Goal: Find specific page/section: Find specific page/section

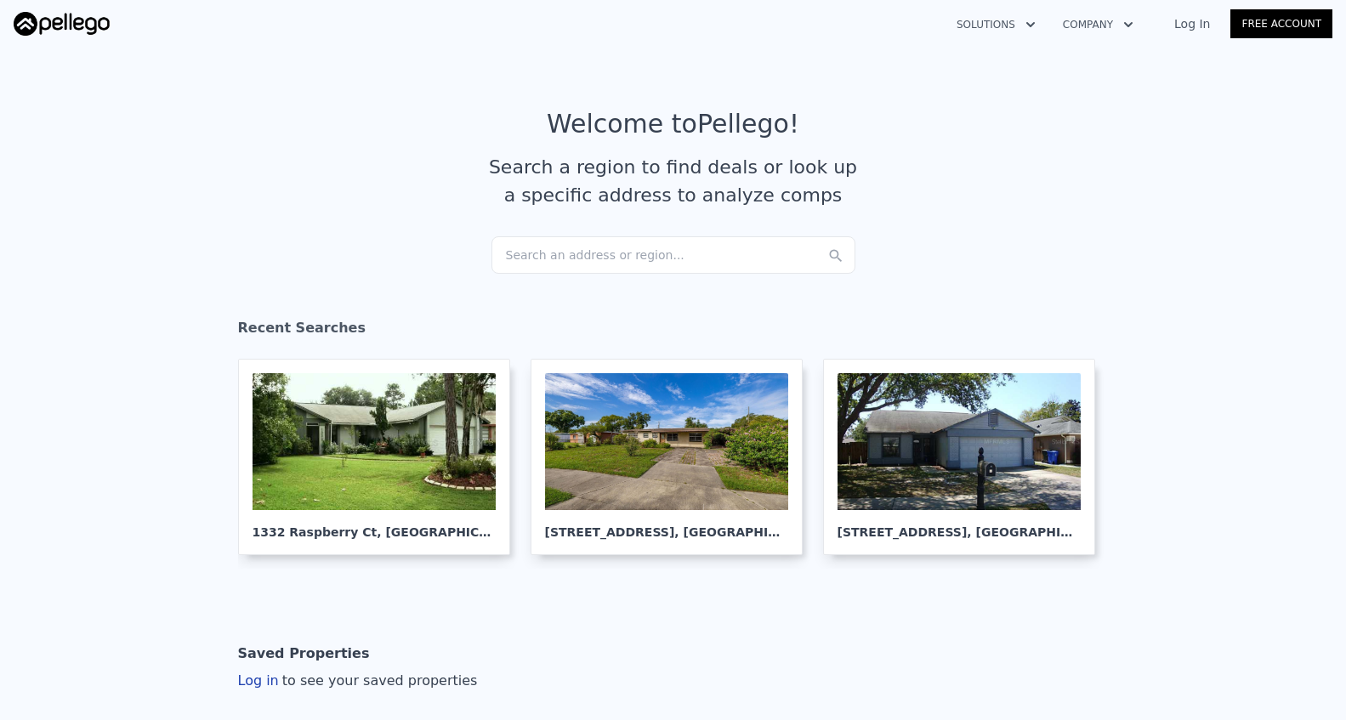
click at [536, 253] on div "Search an address or region..." at bounding box center [673, 254] width 364 height 37
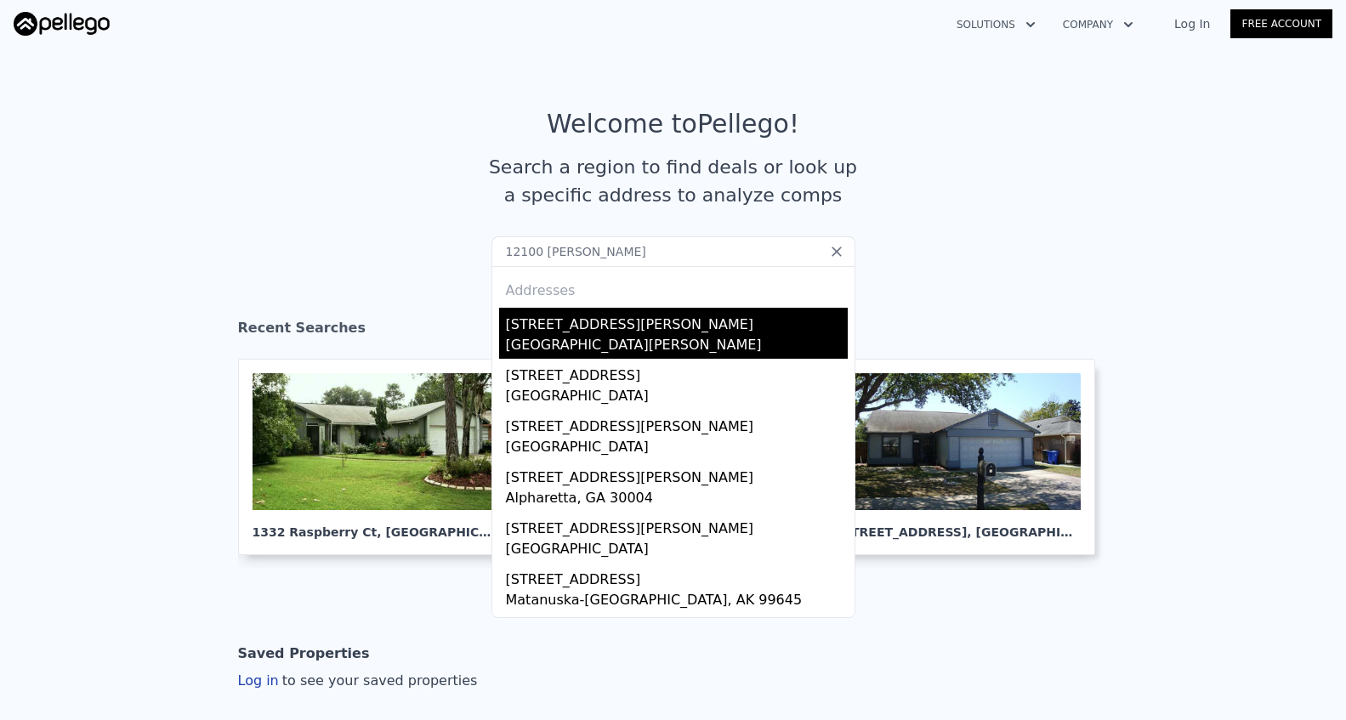
type input "12100 [PERSON_NAME]"
click at [539, 327] on div "[STREET_ADDRESS][PERSON_NAME]" at bounding box center [677, 321] width 342 height 27
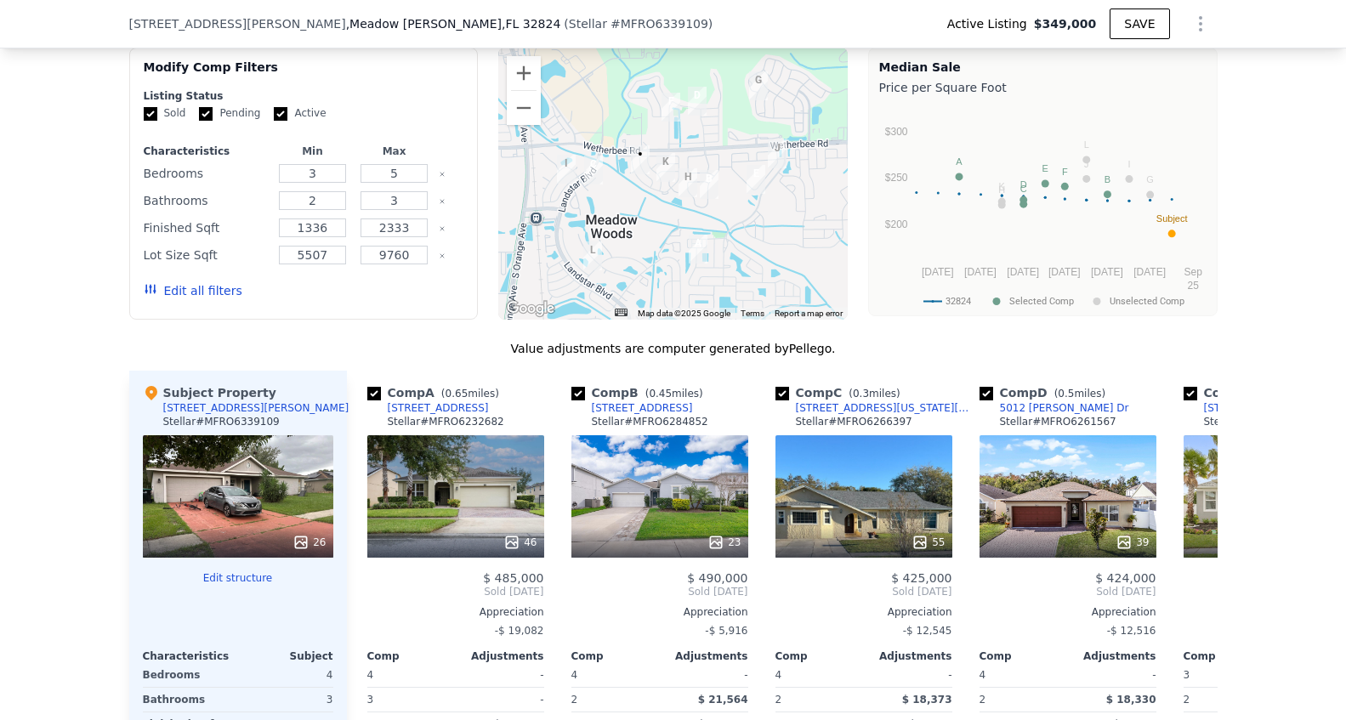
scroll to position [1415, 0]
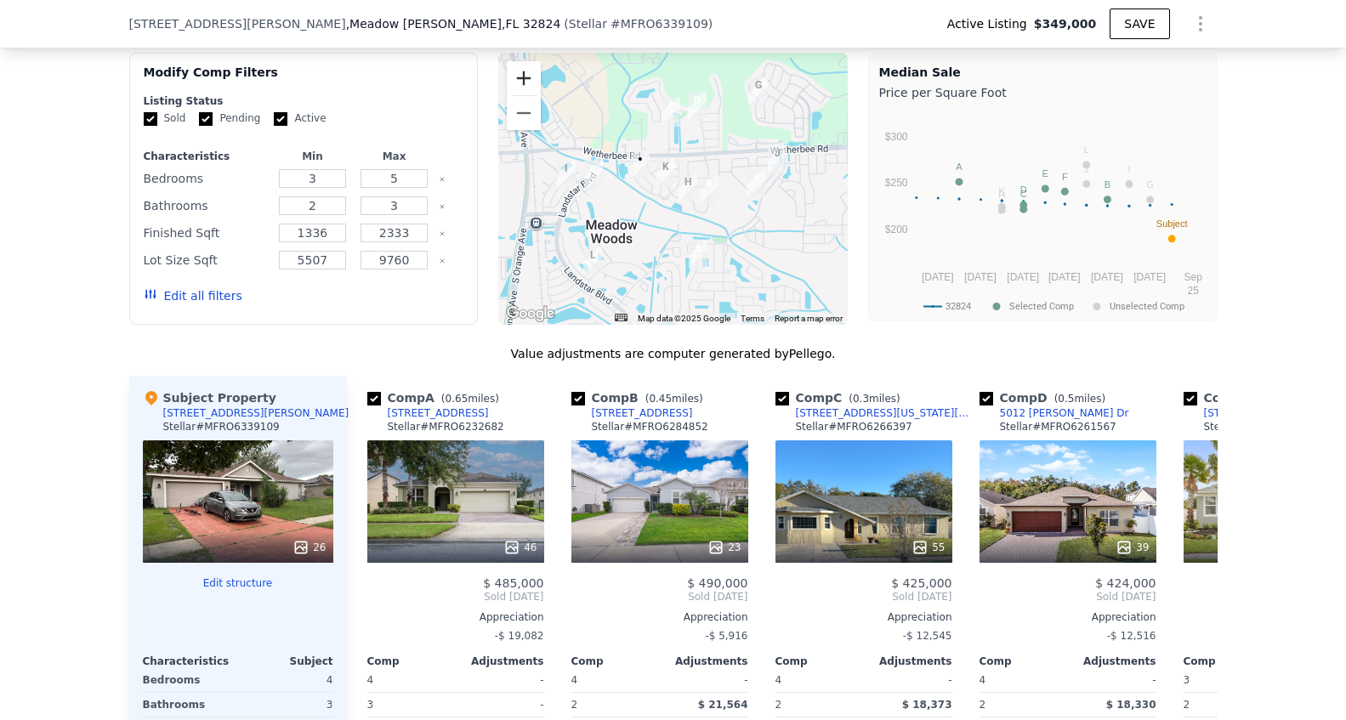
click at [528, 85] on button "Zoom in" at bounding box center [524, 78] width 34 height 34
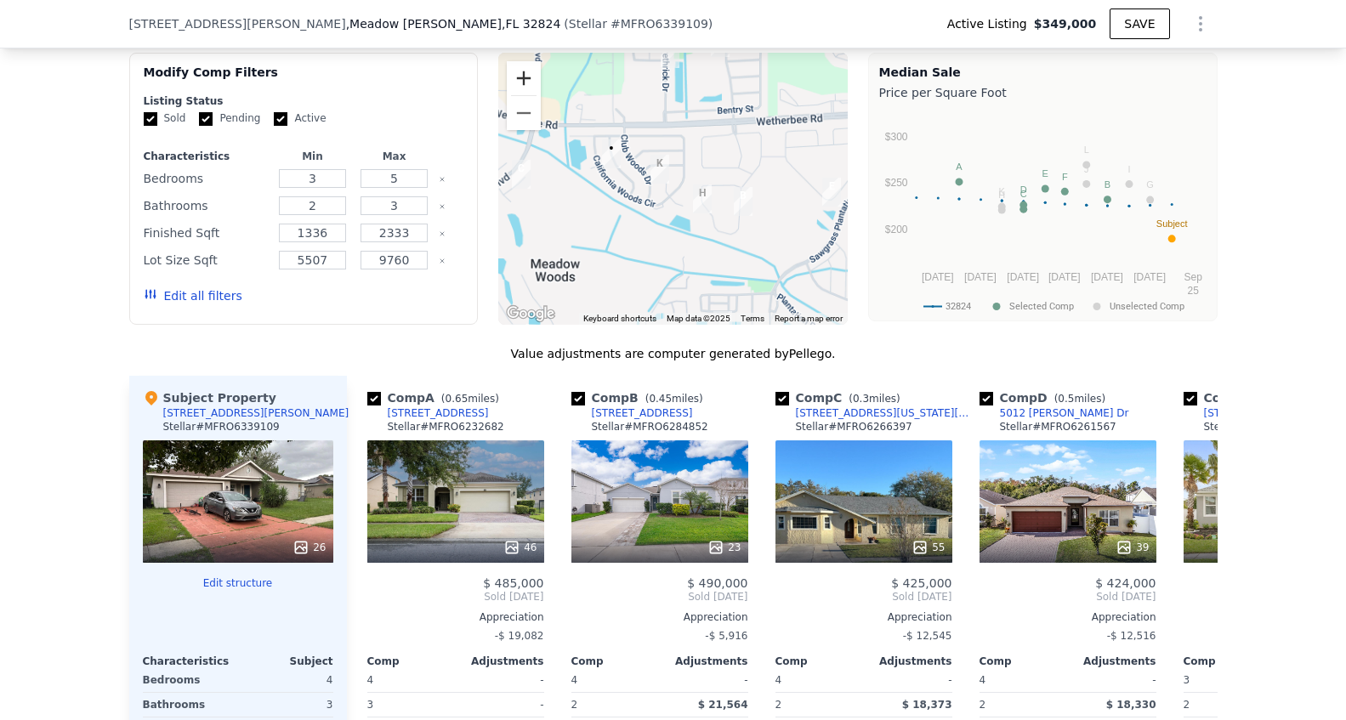
click at [528, 85] on button "Zoom in" at bounding box center [524, 78] width 34 height 34
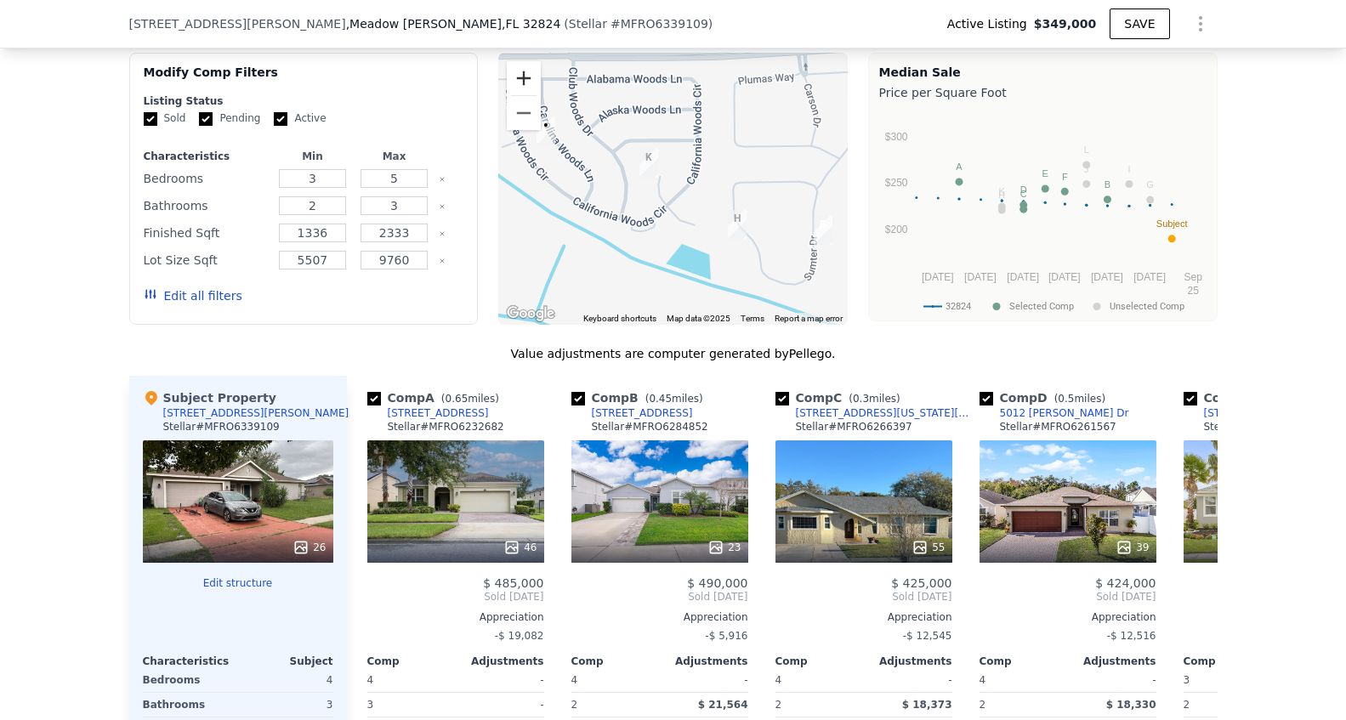
click at [528, 85] on button "Zoom in" at bounding box center [524, 78] width 34 height 34
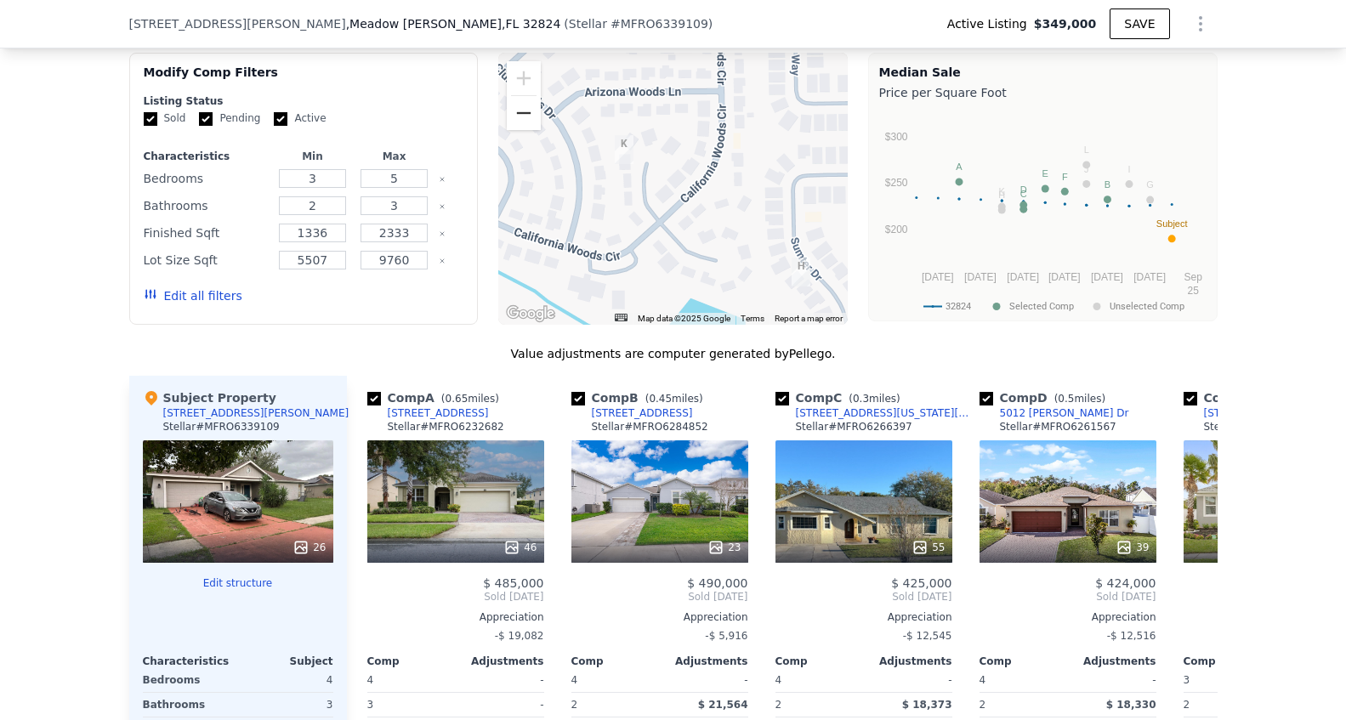
click at [517, 116] on button "Zoom out" at bounding box center [524, 113] width 34 height 34
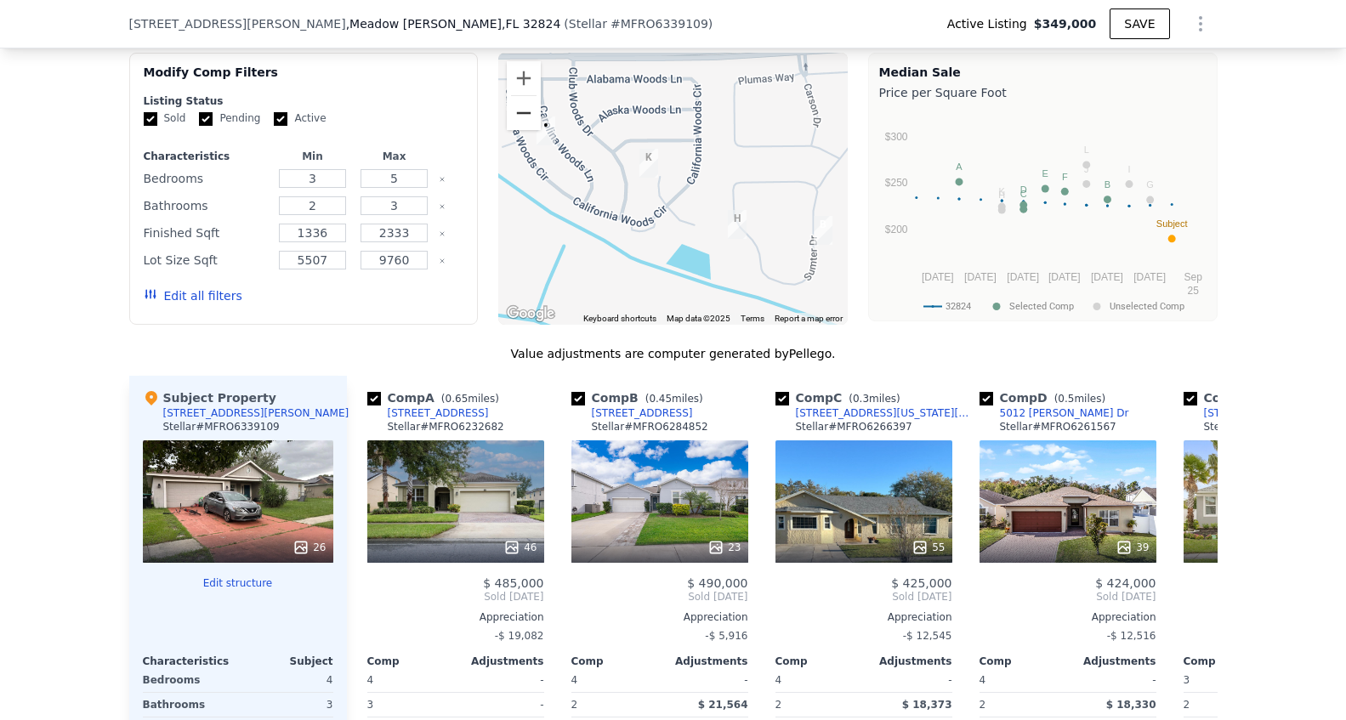
click at [517, 116] on button "Zoom out" at bounding box center [524, 113] width 34 height 34
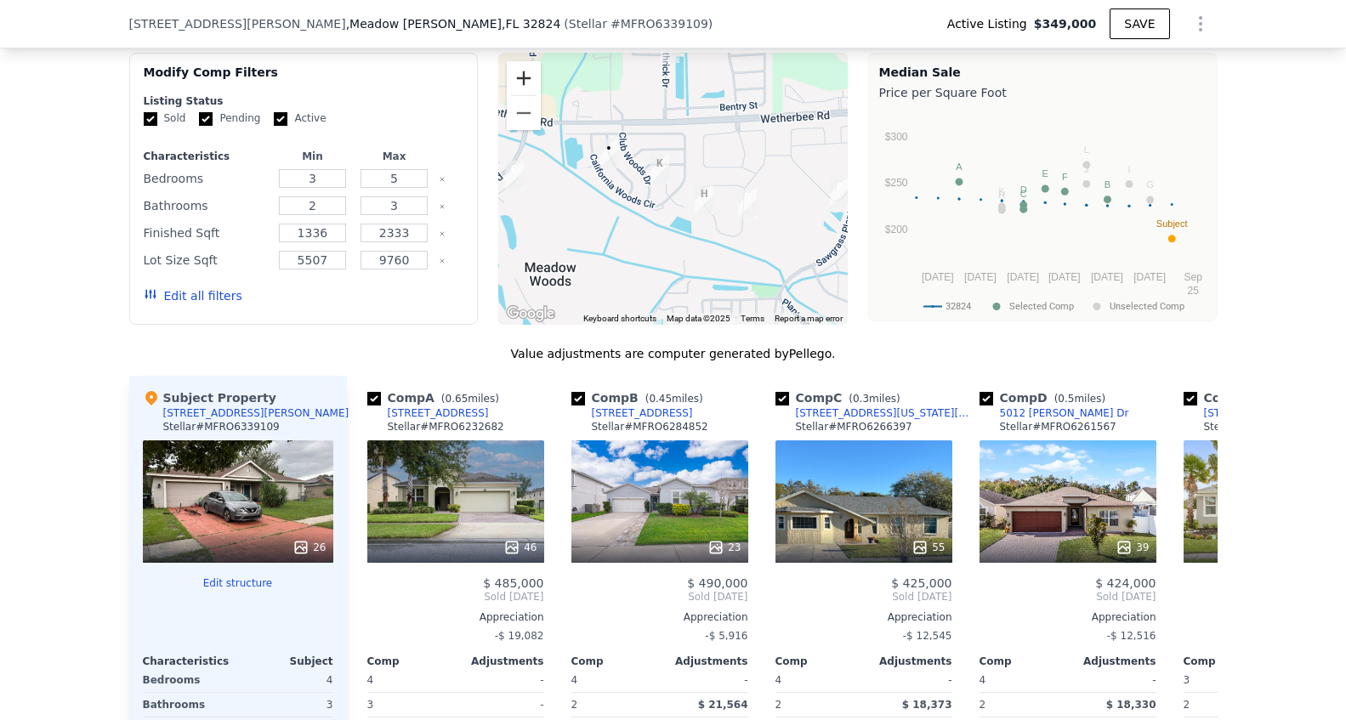
click at [524, 79] on button "Zoom in" at bounding box center [524, 78] width 34 height 34
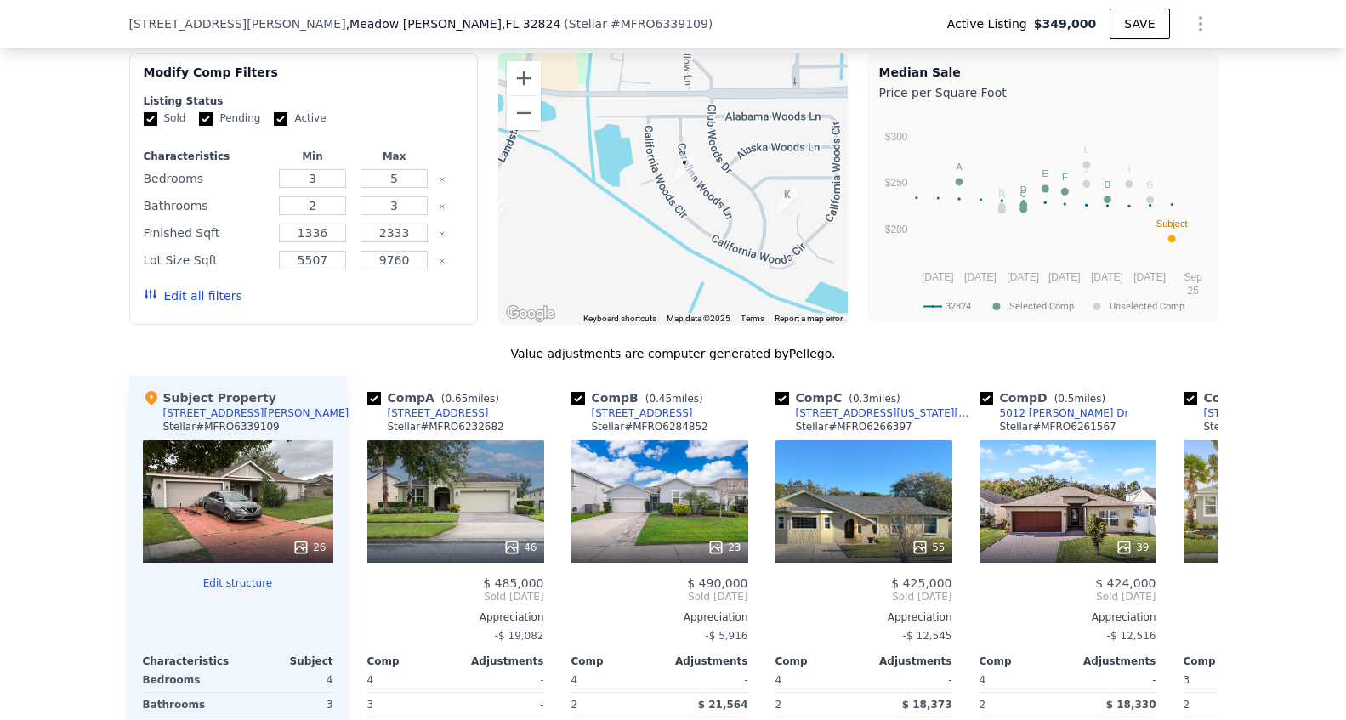
drag, startPoint x: 588, startPoint y: 173, endPoint x: 729, endPoint y: 210, distance: 146.0
click at [729, 210] on div at bounding box center [672, 189] width 349 height 272
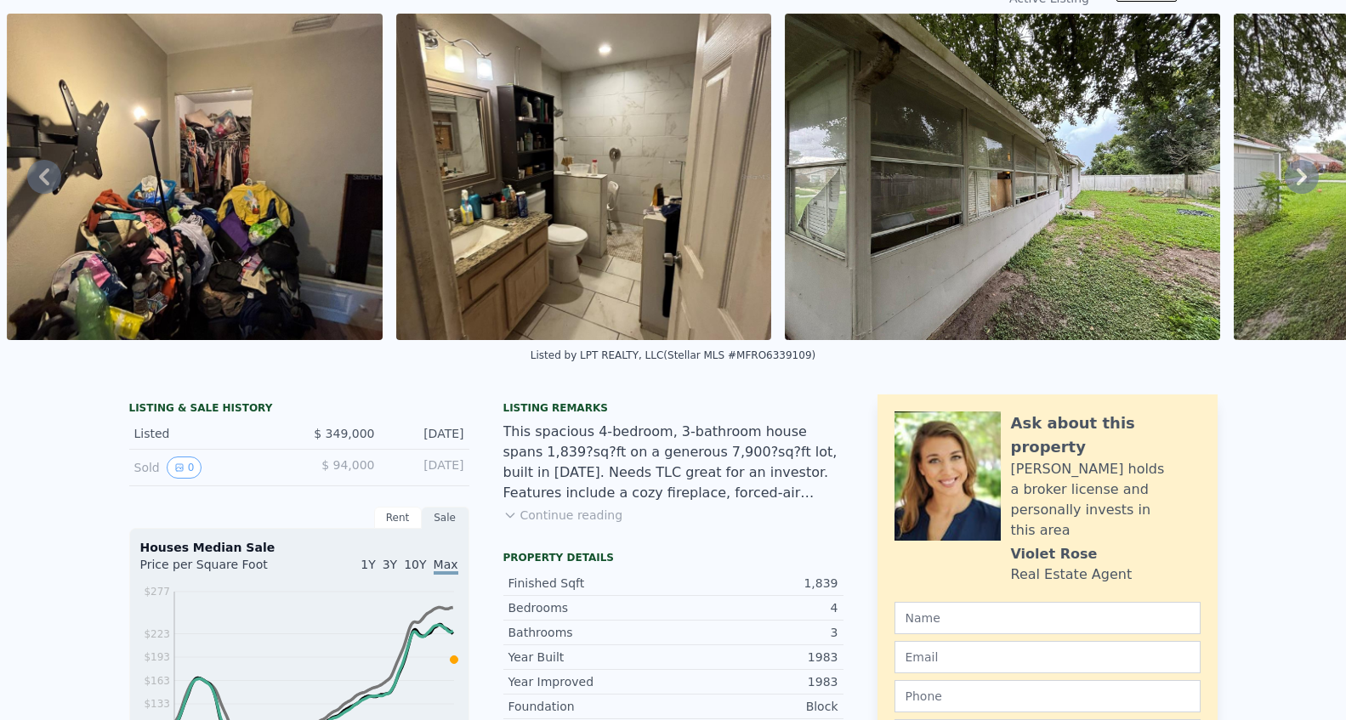
scroll to position [0, 0]
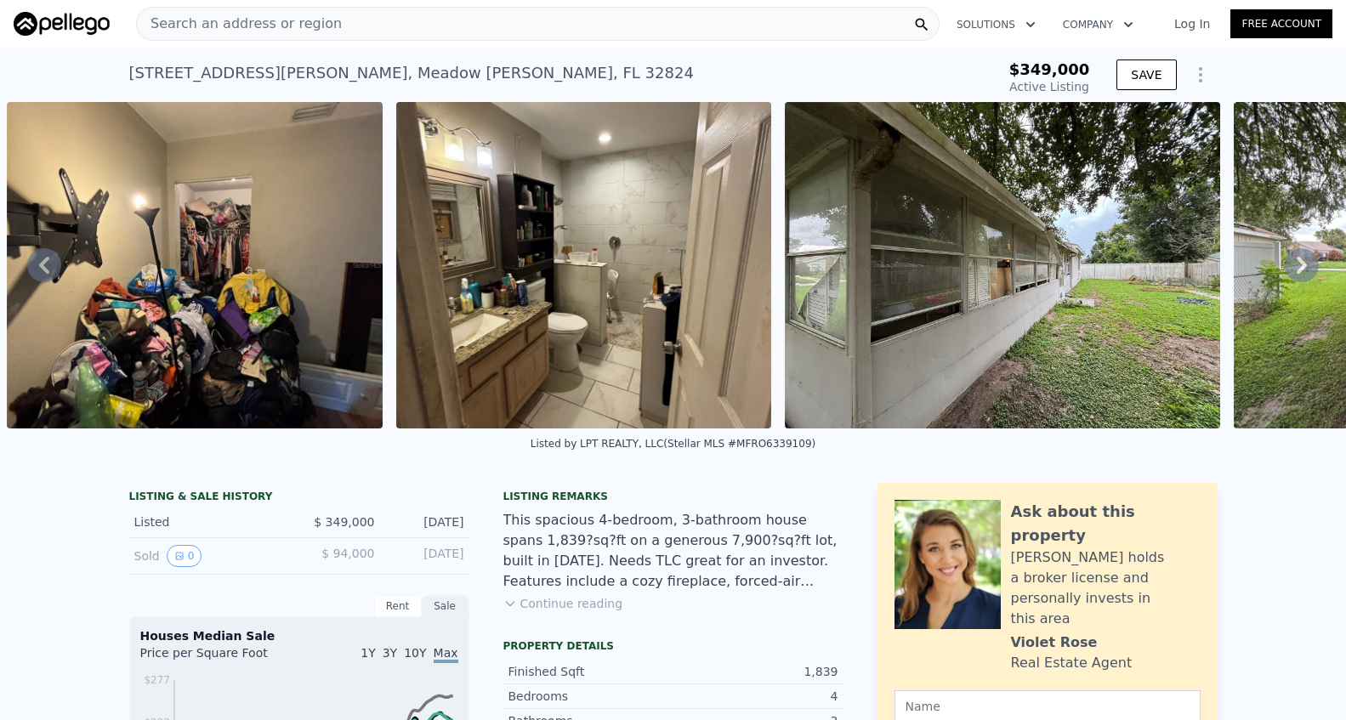
click at [1202, 29] on link "Log In" at bounding box center [1192, 23] width 77 height 17
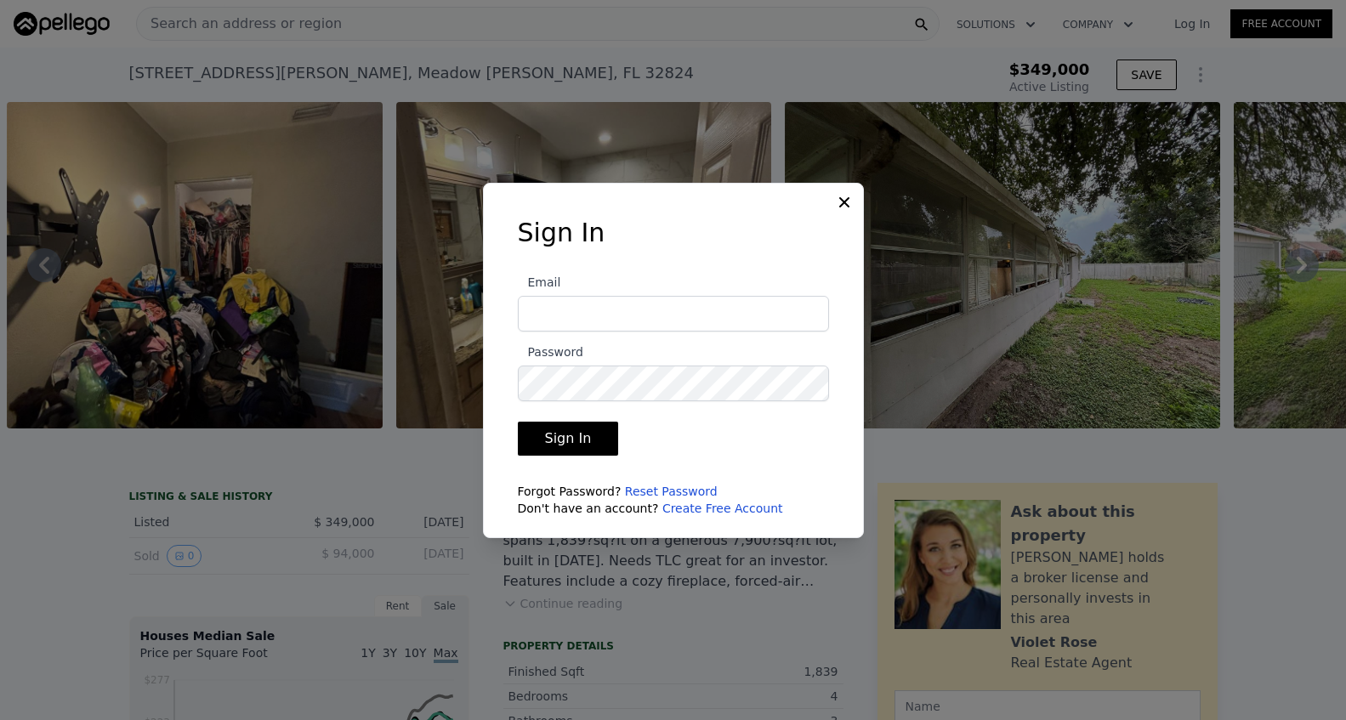
type input "[EMAIL_ADDRESS][DOMAIN_NAME]"
click at [576, 437] on button "Sign In" at bounding box center [568, 439] width 101 height 34
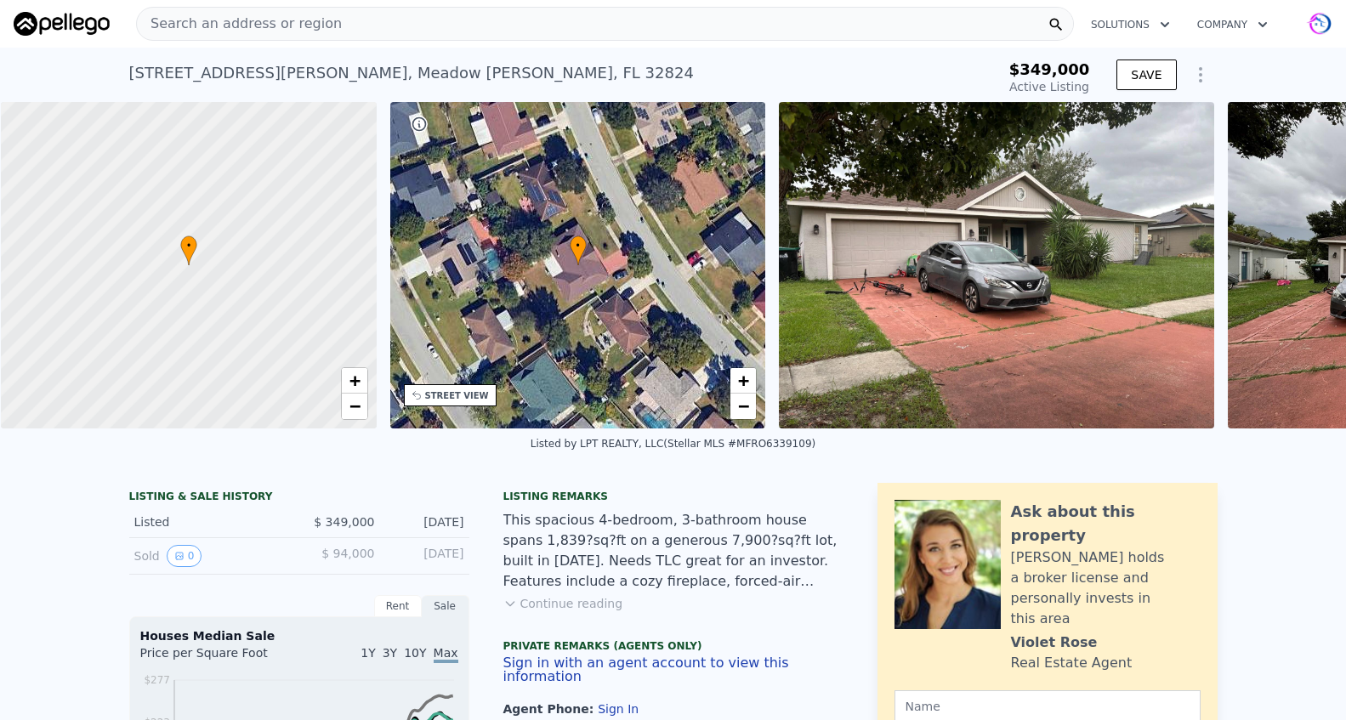
scroll to position [0, 7]
